Goal: Book appointment/travel/reservation

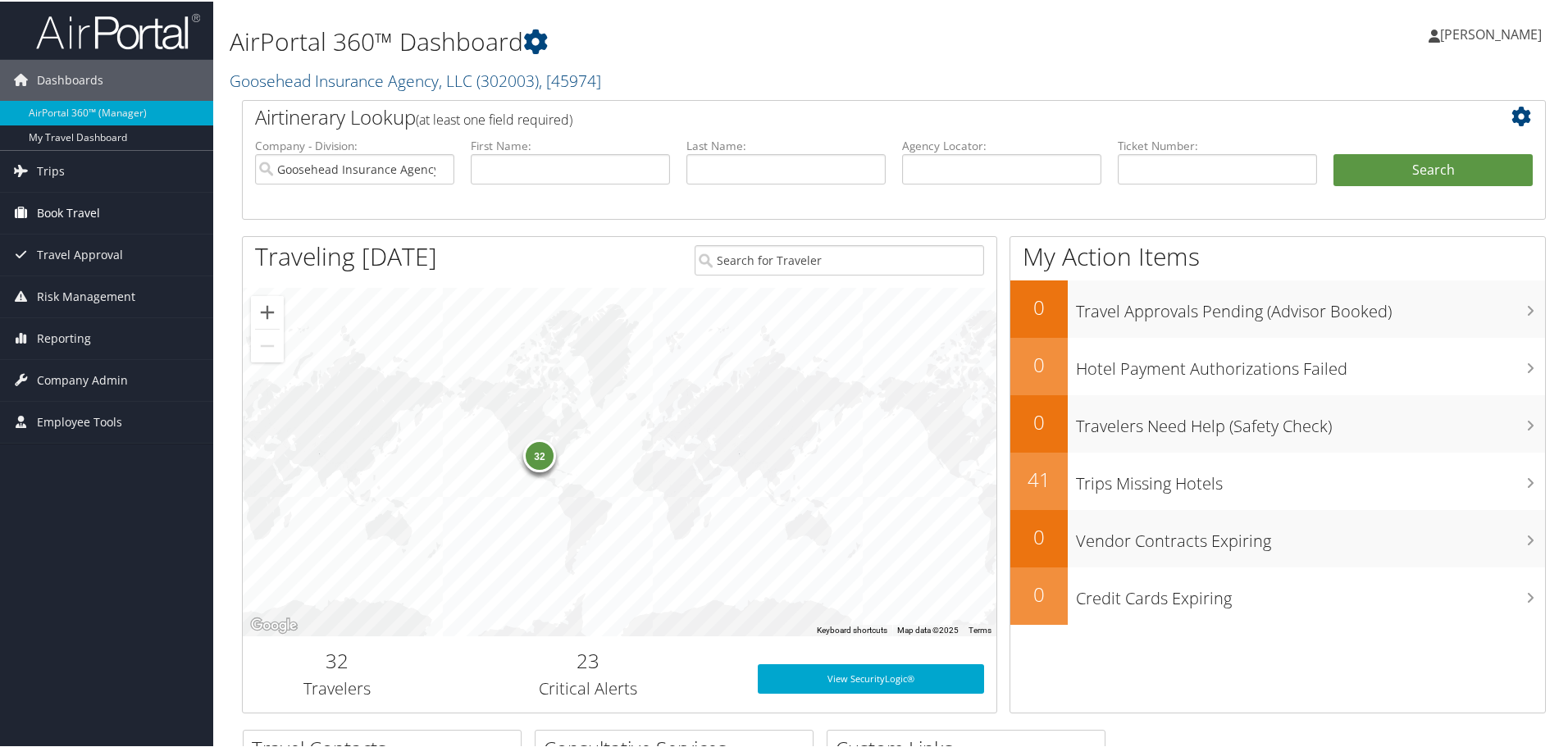
click at [99, 219] on span "Book Travel" at bounding box center [69, 211] width 63 height 41
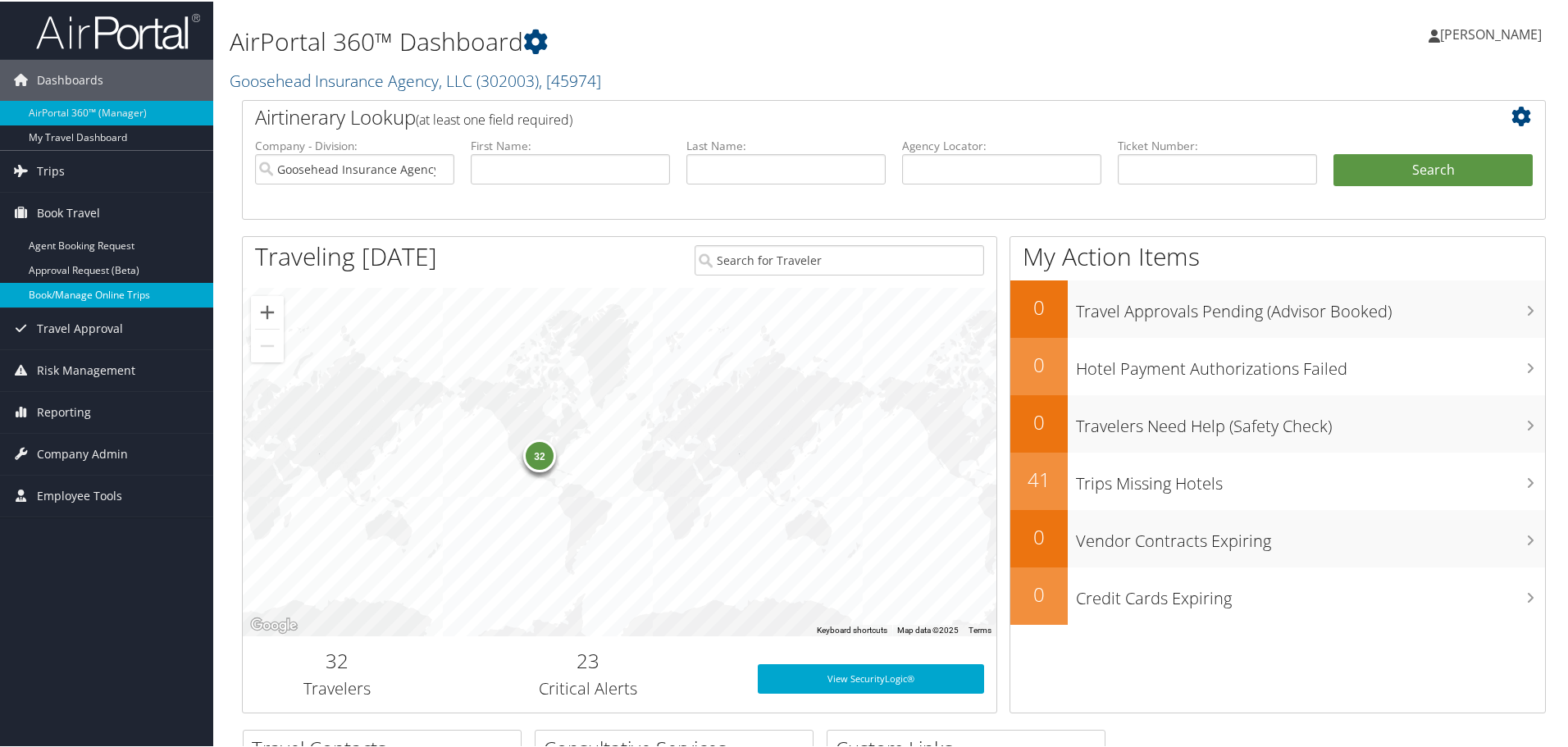
click at [124, 295] on link "Book/Manage Online Trips" at bounding box center [106, 293] width 213 height 25
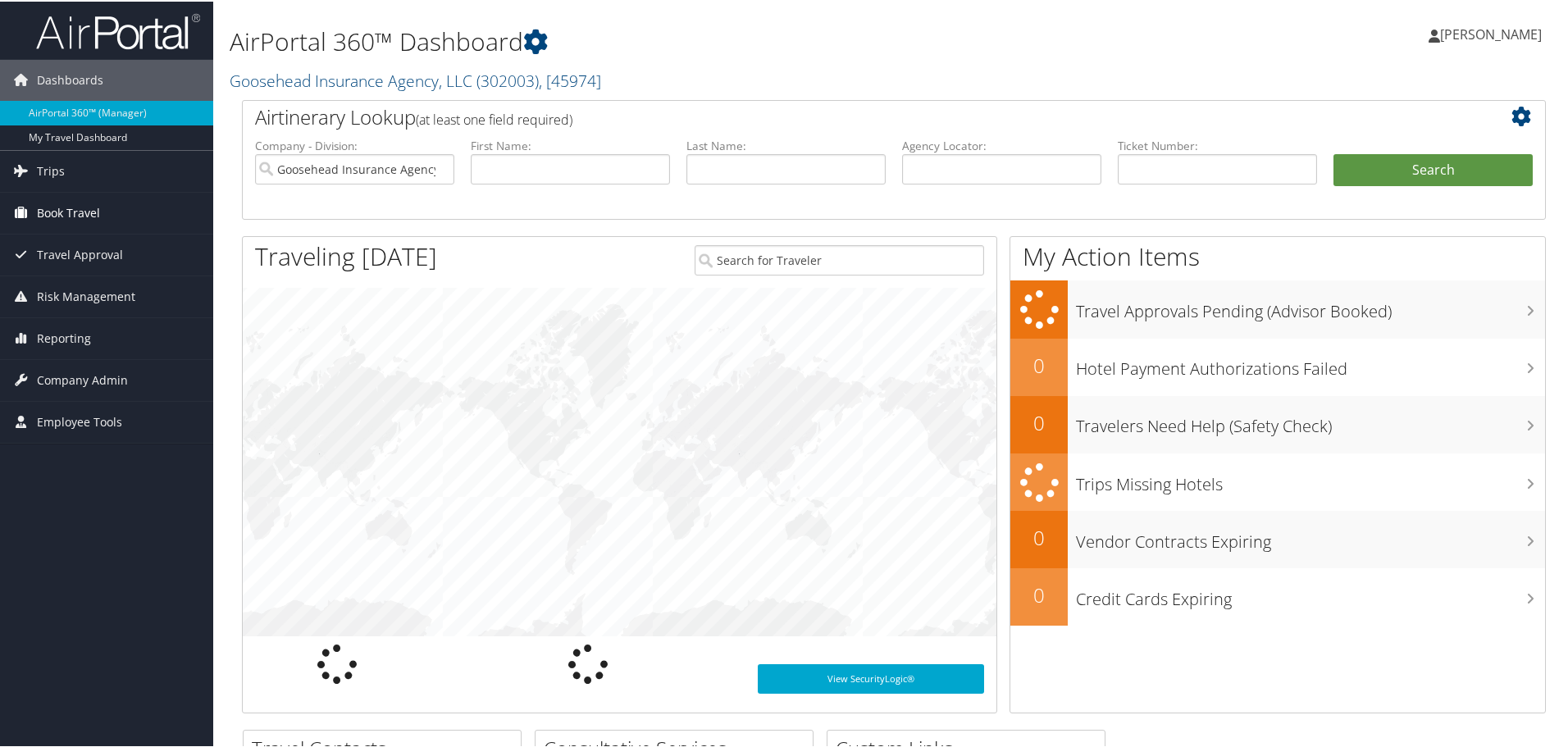
click at [63, 210] on span "Book Travel" at bounding box center [69, 211] width 63 height 41
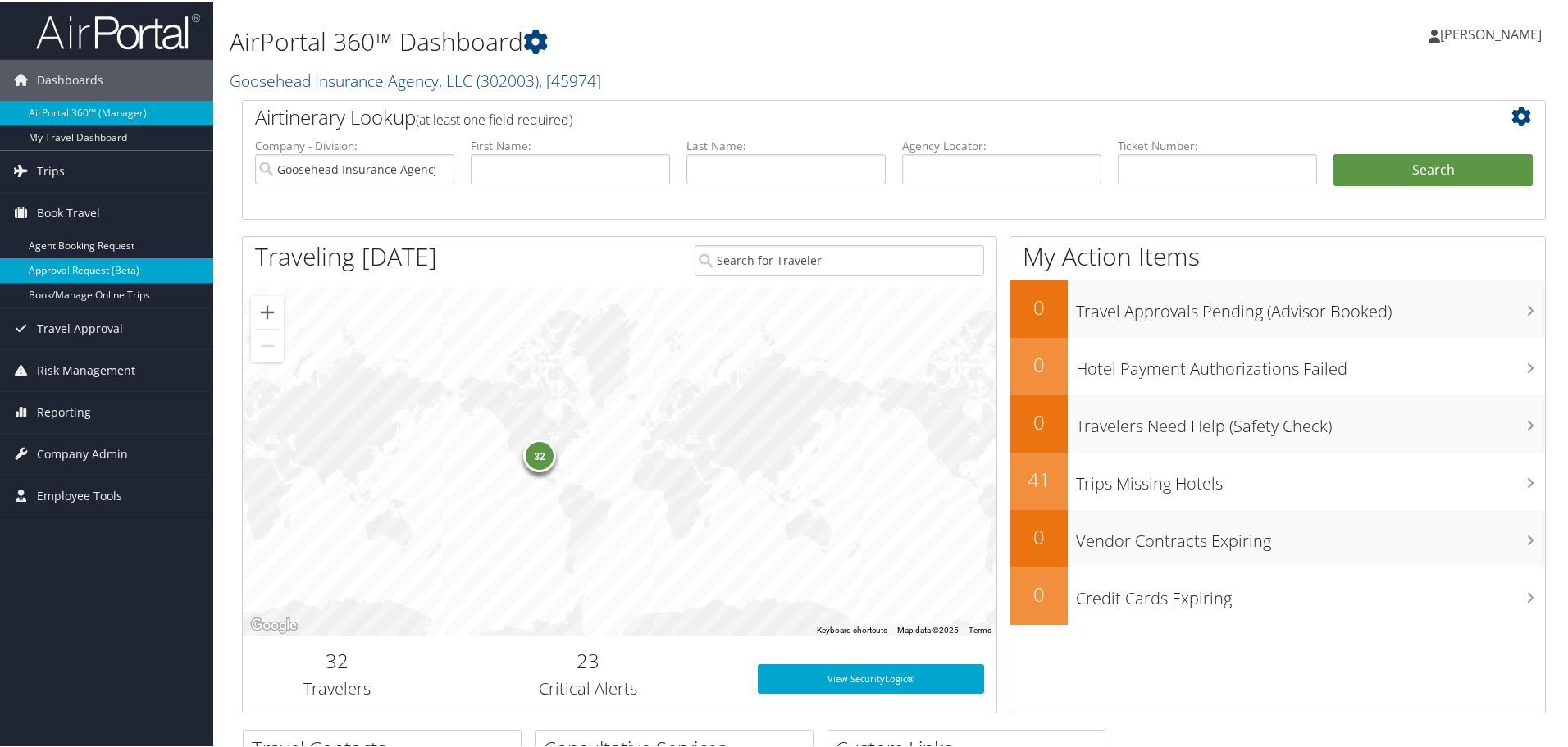
click at [100, 280] on link "Approval Request (Beta)" at bounding box center [106, 269] width 213 height 25
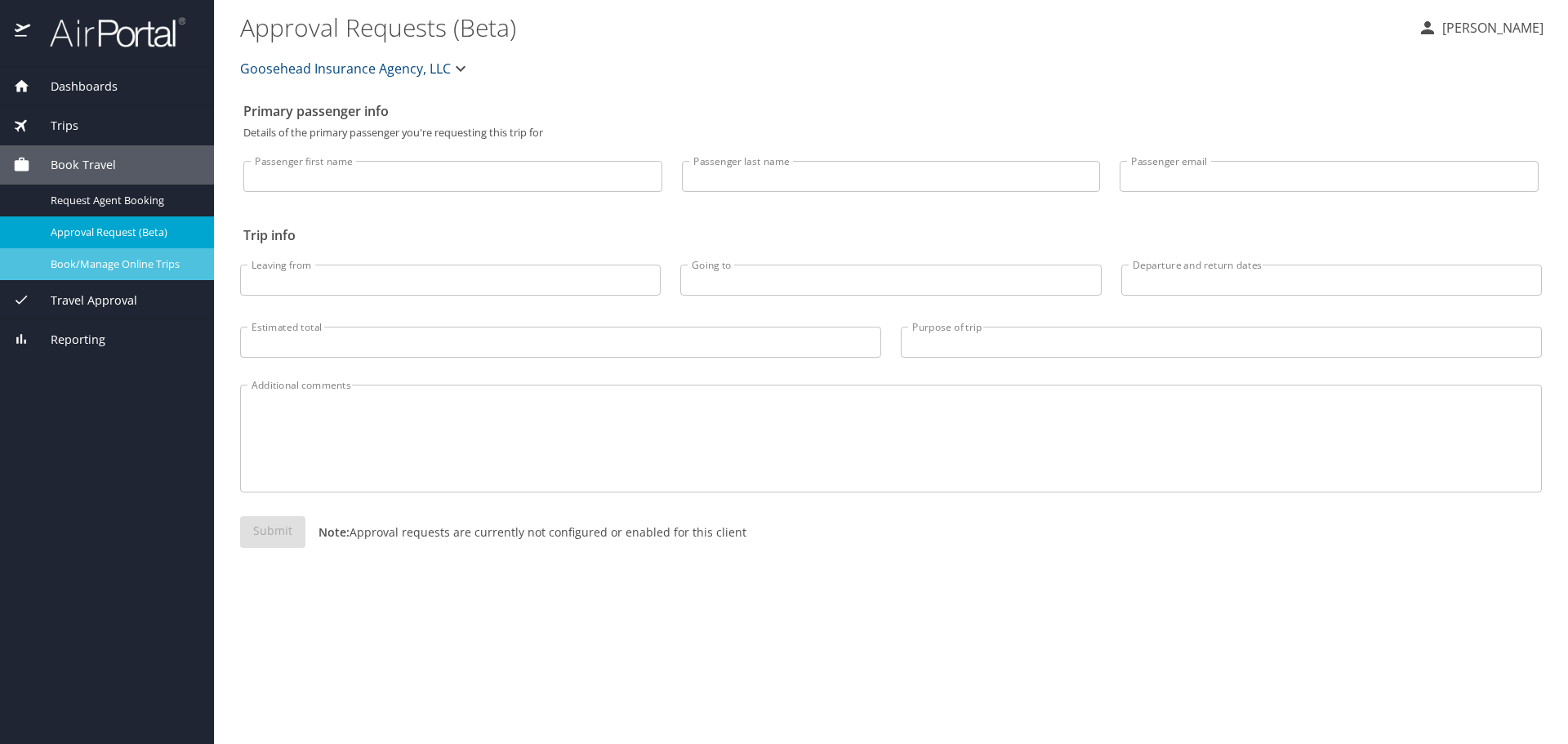
click at [144, 249] on link "Book/Manage Online Trips" at bounding box center [107, 264] width 214 height 32
